Goal: Check status: Check status

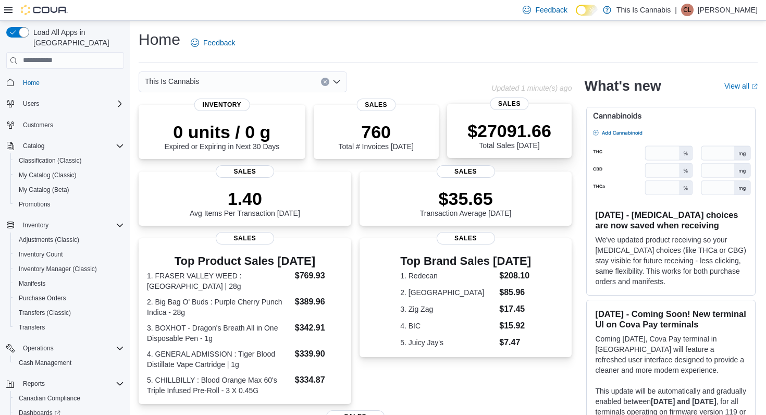
click at [472, 134] on p "$27091.66" at bounding box center [509, 130] width 84 height 21
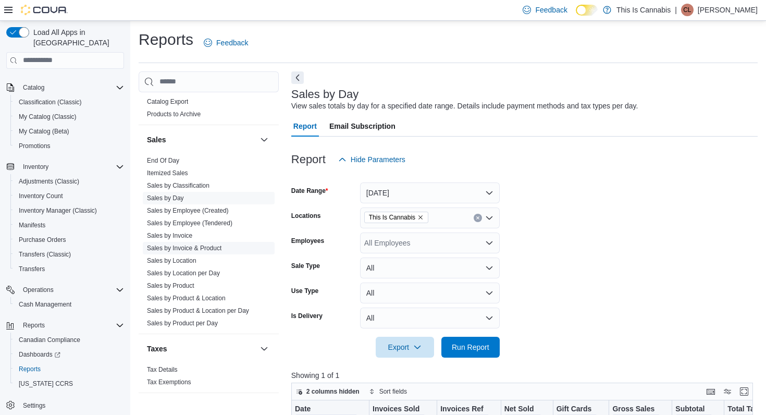
scroll to position [694, 0]
click at [184, 258] on link "Sales by Location" at bounding box center [172, 260] width 50 height 7
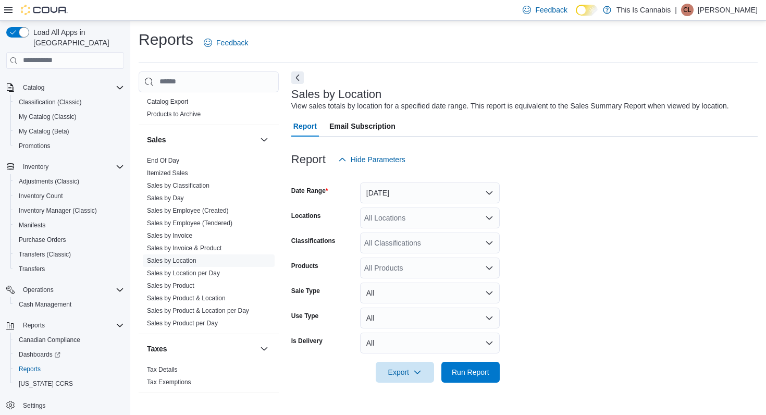
drag, startPoint x: 467, startPoint y: 368, endPoint x: 473, endPoint y: 211, distance: 156.9
click at [473, 211] on form "Date Range [DATE] Locations All Locations Classifications All Classifications P…" at bounding box center [524, 276] width 466 height 213
click at [466, 196] on button "[DATE]" at bounding box center [430, 192] width 140 height 21
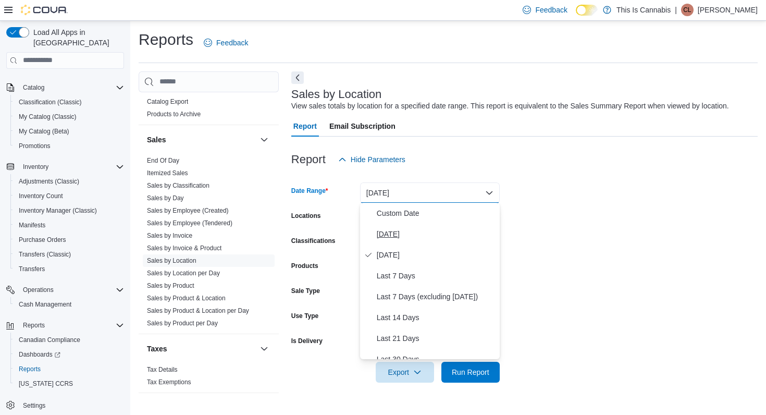
click at [435, 235] on span "[DATE]" at bounding box center [436, 234] width 119 height 13
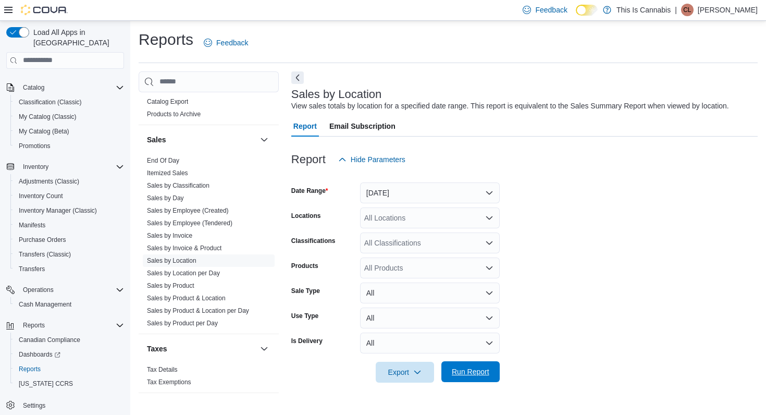
click at [463, 375] on span "Run Report" at bounding box center [471, 371] width 38 height 10
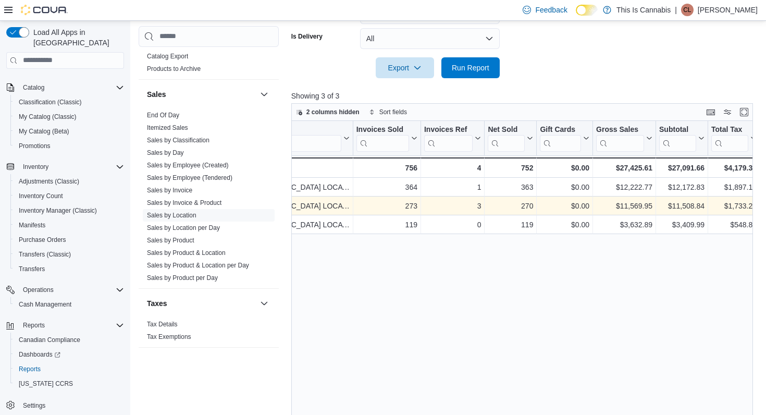
scroll to position [0, 60]
